Goal: Information Seeking & Learning: Learn about a topic

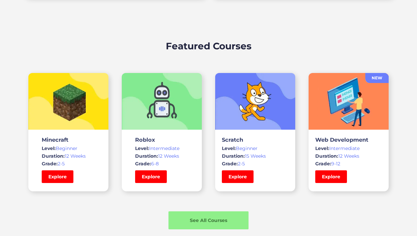
scroll to position [430, 0]
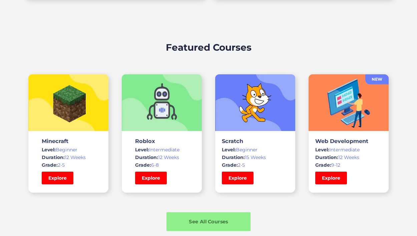
click at [182, 212] on div "See All Courses" at bounding box center [208, 221] width 84 height 19
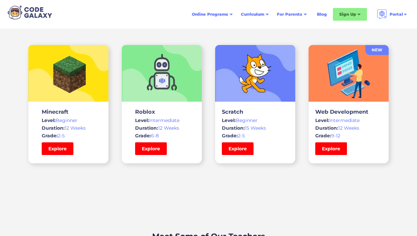
scroll to position [1525, 0]
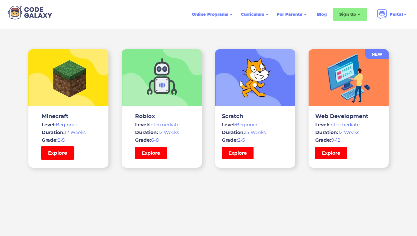
click at [69, 158] on link "Explore" at bounding box center [57, 152] width 33 height 13
